Goal: Transaction & Acquisition: Purchase product/service

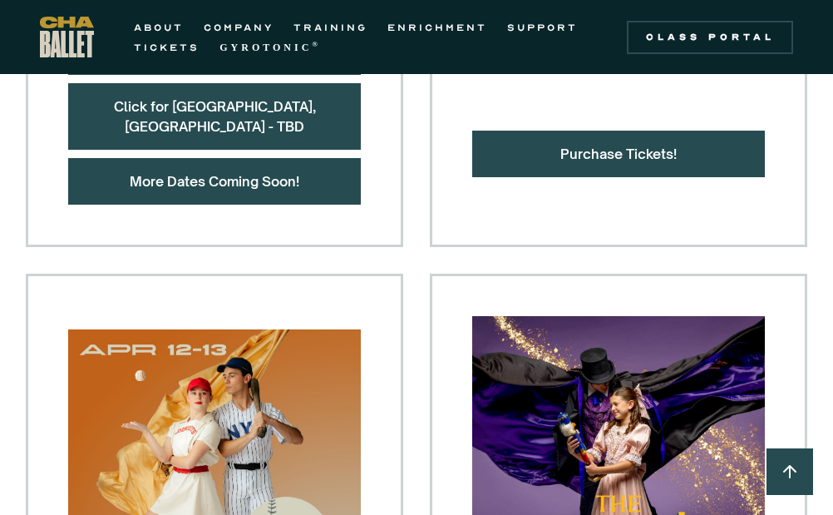
scroll to position [1131, 0]
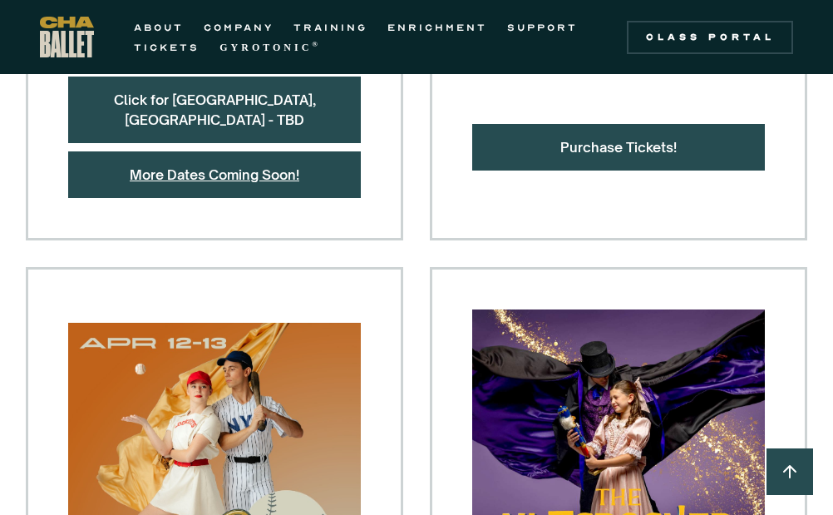
click at [235, 166] on link "More Dates Coming Soon!" at bounding box center [215, 174] width 170 height 17
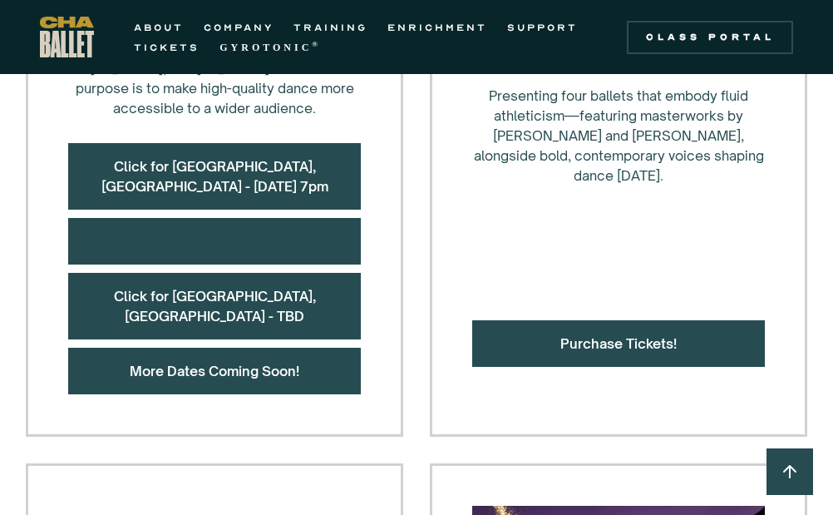
scroll to position [862, 0]
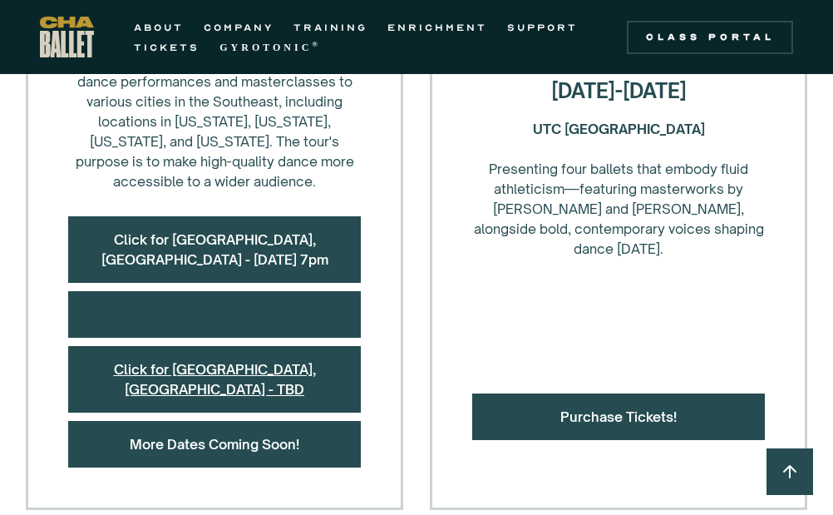
click at [245, 361] on link "Click for [GEOGRAPHIC_DATA], [GEOGRAPHIC_DATA] - TBD" at bounding box center [215, 379] width 202 height 37
click at [219, 291] on div at bounding box center [214, 314] width 293 height 47
click at [206, 291] on div at bounding box center [214, 314] width 293 height 47
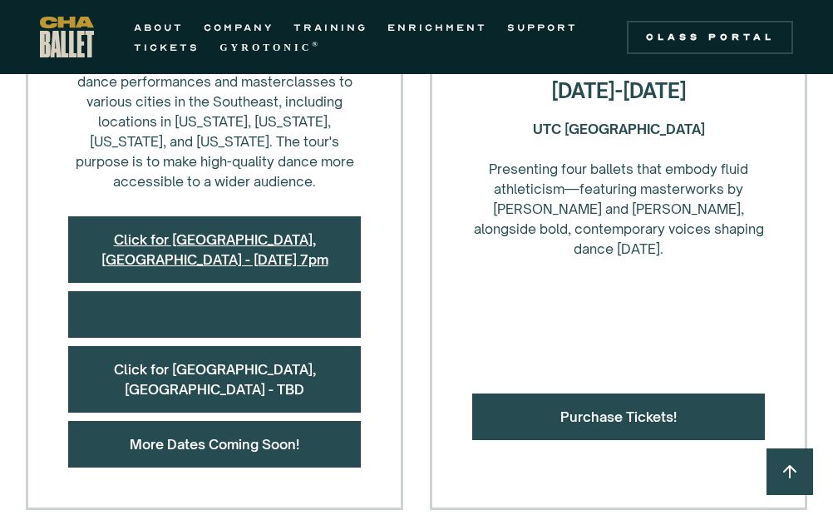
click at [230, 231] on link "Click for [GEOGRAPHIC_DATA], [GEOGRAPHIC_DATA] - [DATE] 7pm" at bounding box center [214, 249] width 227 height 37
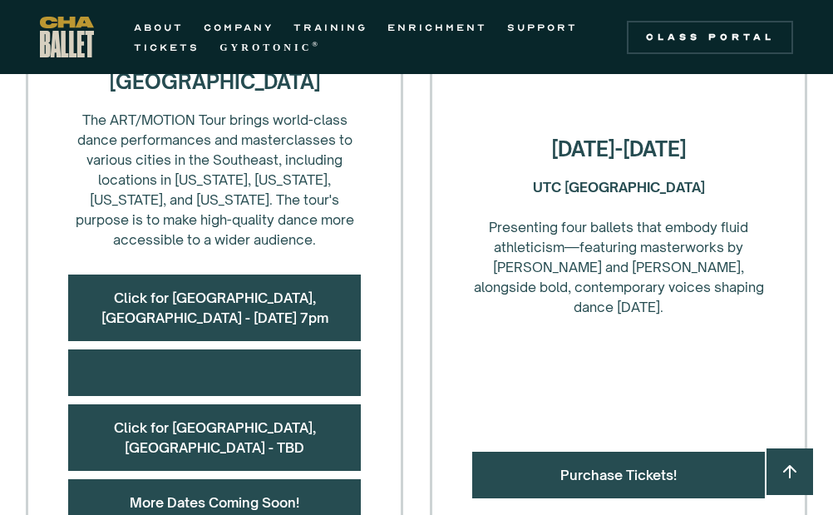
scroll to position [784, 0]
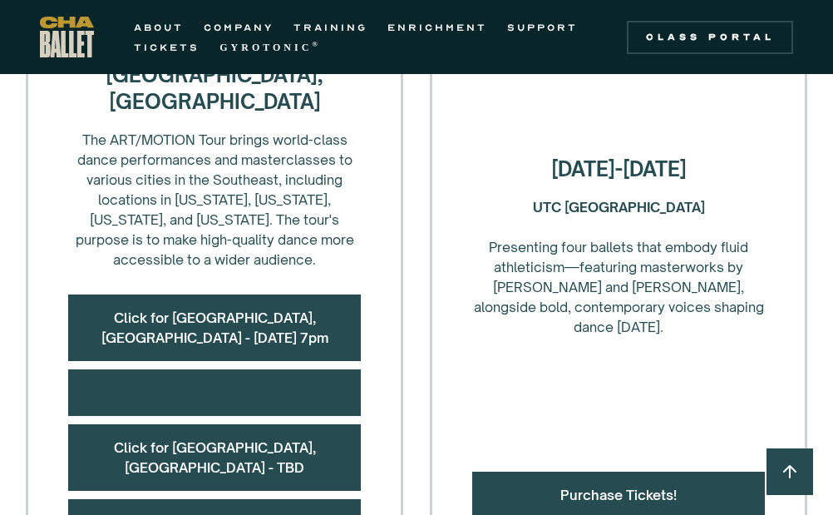
click at [645, 472] on div "Purchase Tickets!" at bounding box center [618, 495] width 293 height 47
click at [610, 487] on link "Purchase Tickets!" at bounding box center [619, 495] width 116 height 17
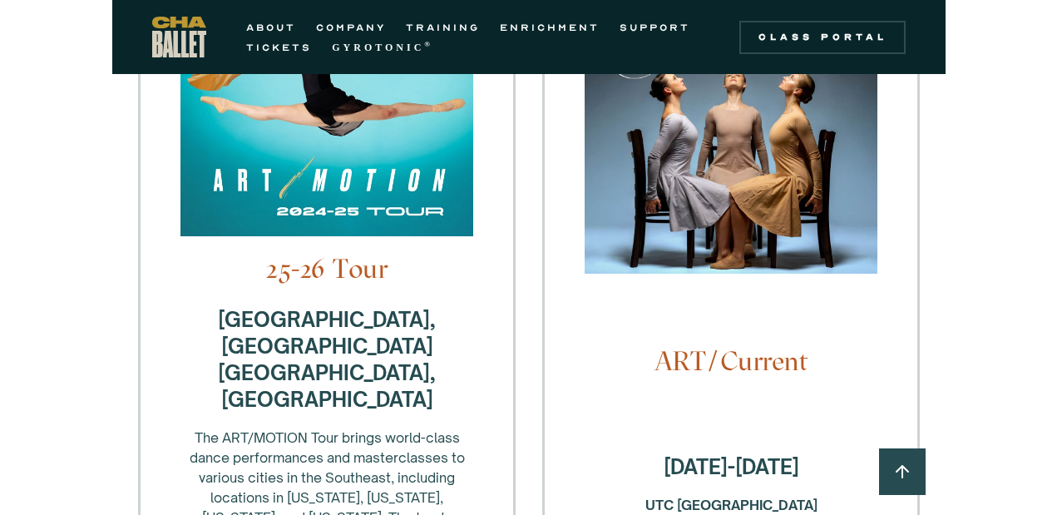
scroll to position [500, 0]
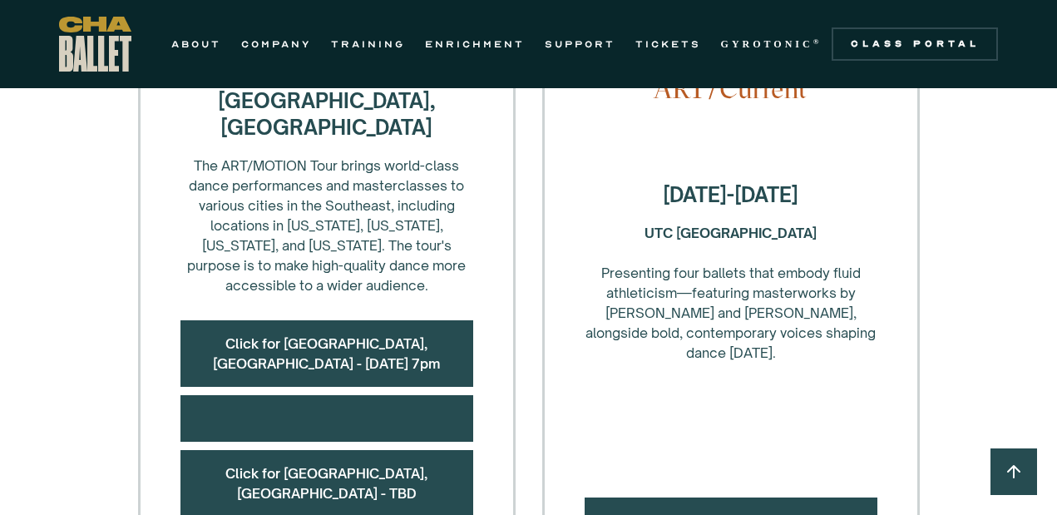
scroll to position [774, 0]
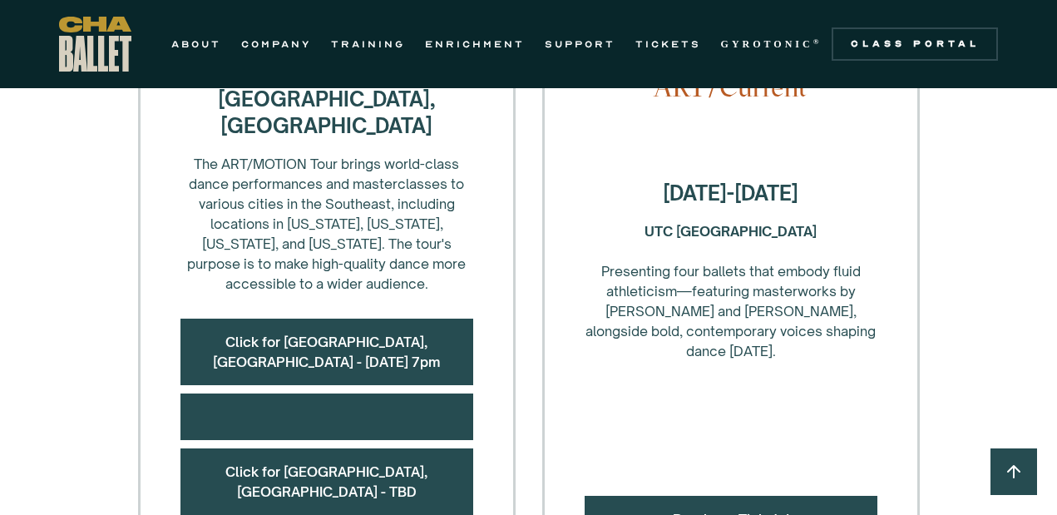
click at [769, 511] on link "Purchase Tickets!" at bounding box center [731, 519] width 116 height 17
